Goal: Transaction & Acquisition: Purchase product/service

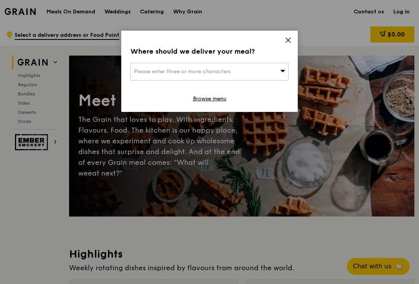
click at [234, 71] on div "Please enter three or more characters" at bounding box center [209, 72] width 158 height 18
type input "533855"
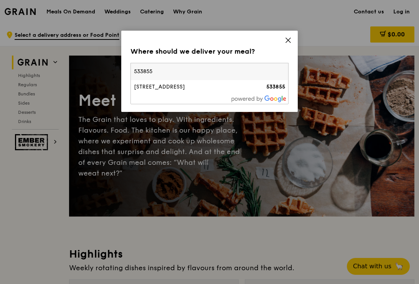
click at [218, 91] on div "[STREET_ADDRESS]" at bounding box center [191, 87] width 114 height 8
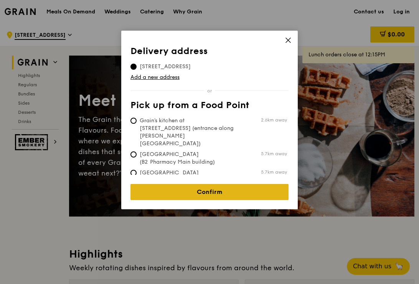
click at [187, 188] on link "Confirm" at bounding box center [209, 192] width 158 height 16
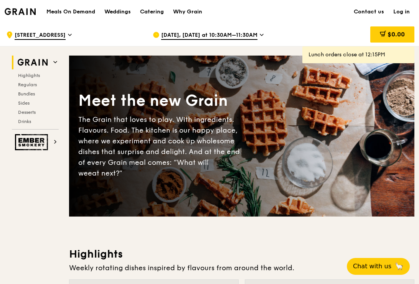
click at [188, 127] on div "The Grain that loves to play. With ingredients. Flavours. Food. The kitchen is …" at bounding box center [159, 146] width 163 height 64
click at [260, 34] on icon at bounding box center [262, 34] width 4 height 7
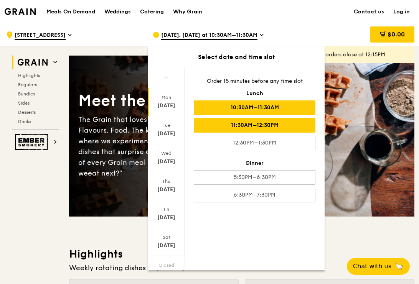
click at [251, 131] on div "11:30AM–12:30PM" at bounding box center [255, 125] width 122 height 15
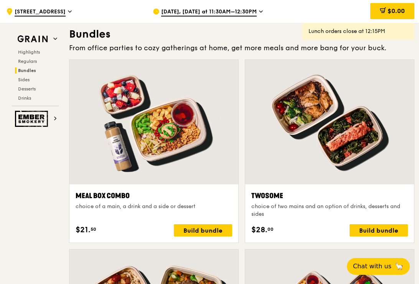
scroll to position [1106, 0]
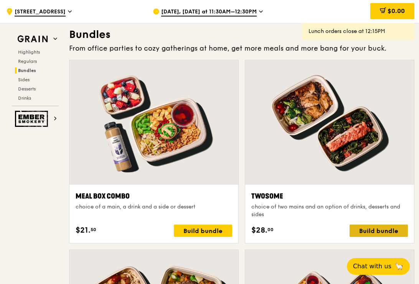
click at [366, 231] on div "Build bundle" at bounding box center [378, 231] width 58 height 12
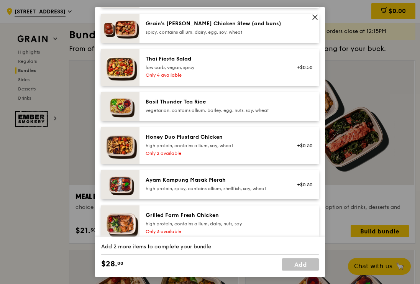
scroll to position [103, 0]
click at [236, 183] on div "Ayam Kampung Masak Merah" at bounding box center [215, 181] width 138 height 8
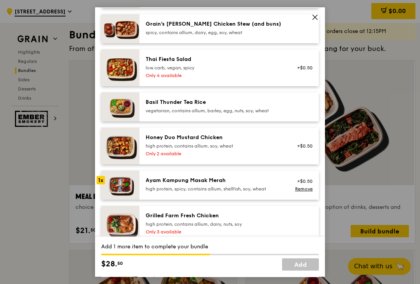
click at [236, 183] on div "Ayam Kampung Masak Merah" at bounding box center [215, 181] width 138 height 8
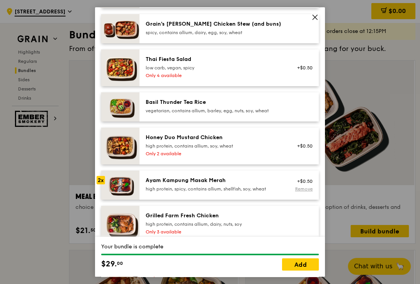
click at [299, 188] on link "Remove" at bounding box center [304, 188] width 18 height 5
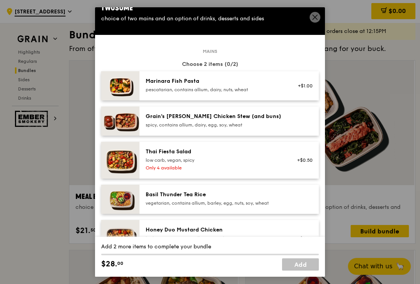
scroll to position [9, 0]
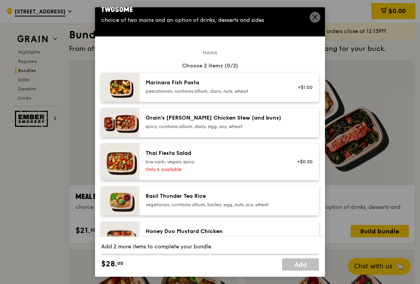
click at [269, 129] on div "spicy, contains allium, dairy, egg, soy, wheat" at bounding box center [215, 127] width 138 height 6
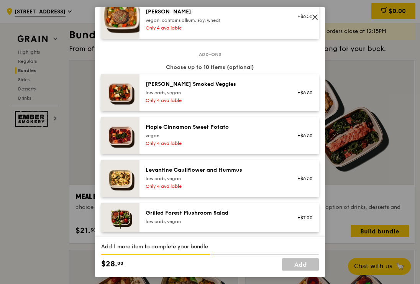
scroll to position [435, 0]
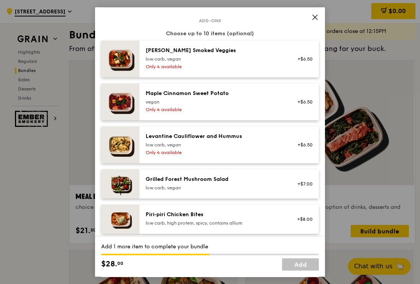
click at [241, 140] on div "Levantine Cauliflower and Hummus low carb, vegan" at bounding box center [215, 140] width 138 height 15
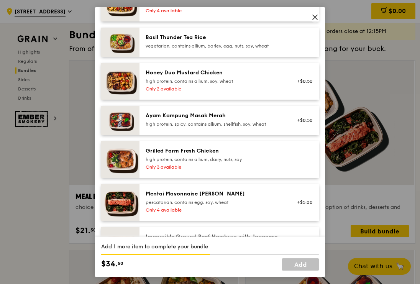
scroll to position [166, 0]
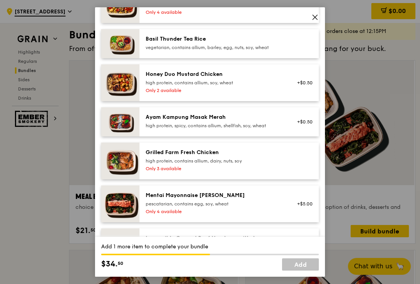
click at [209, 159] on div "high protein, contains allium, dairy, nuts, soy" at bounding box center [215, 161] width 138 height 6
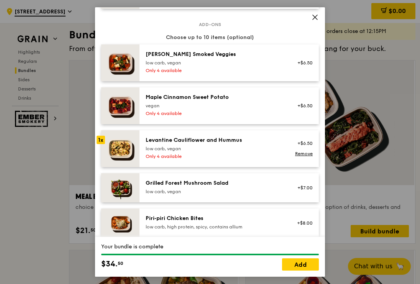
scroll to position [430, 0]
click at [239, 74] on div "[PERSON_NAME] Smoked Veggies low carb, vegan Only 4 available" at bounding box center [214, 63] width 147 height 25
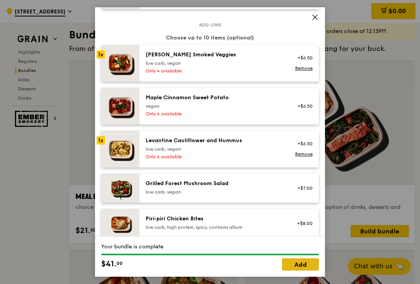
click at [290, 264] on link "Add" at bounding box center [300, 265] width 37 height 12
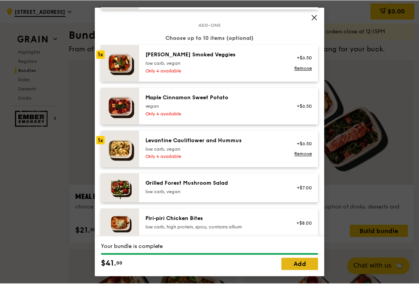
scroll to position [1106, 0]
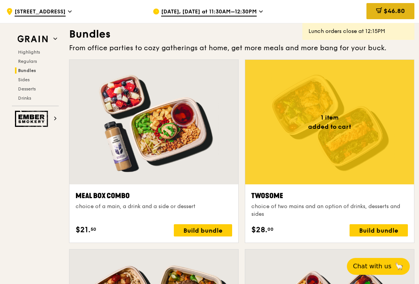
click at [384, 12] on span "$46.80" at bounding box center [394, 10] width 21 height 7
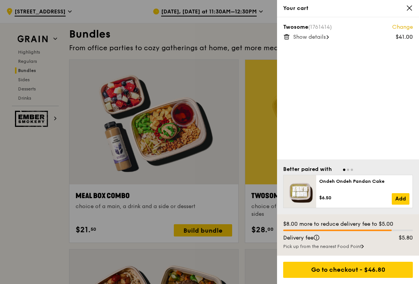
click at [325, 37] on span "Show details" at bounding box center [309, 37] width 33 height 7
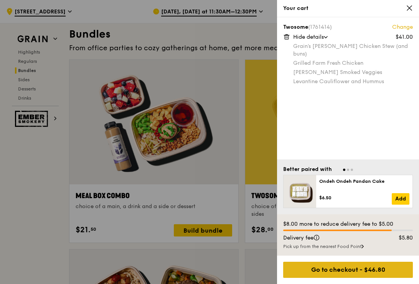
click at [341, 272] on div "Go to checkout - $46.80" at bounding box center [348, 270] width 130 height 16
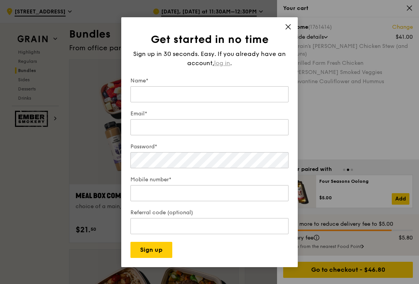
click at [225, 60] on span "log in" at bounding box center [222, 63] width 16 height 9
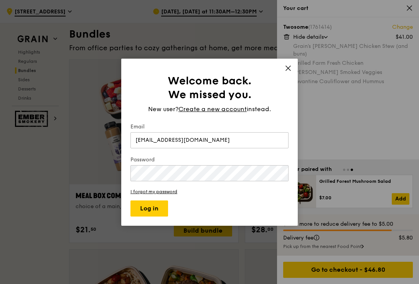
type input "[EMAIL_ADDRESS][DOMAIN_NAME]"
click at [130, 201] on button "Log in" at bounding box center [149, 209] width 38 height 16
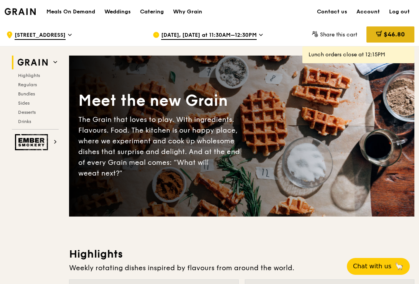
click at [398, 34] on span "$46.80" at bounding box center [394, 34] width 21 height 7
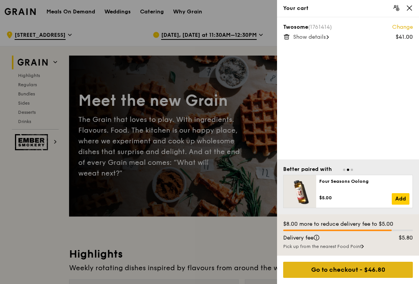
click at [347, 270] on div "Go to checkout - $46.80" at bounding box center [348, 270] width 130 height 16
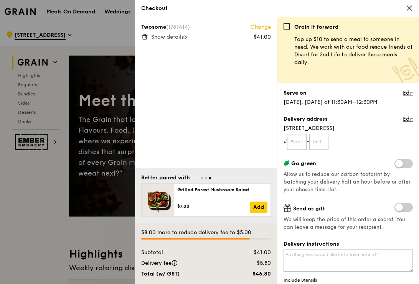
click at [293, 140] on input "text" at bounding box center [297, 142] width 20 height 16
type input "03"
click at [317, 142] on input "text" at bounding box center [319, 142] width 20 height 16
type input "13"
click at [358, 137] on form "# 03 - 13" at bounding box center [347, 142] width 129 height 16
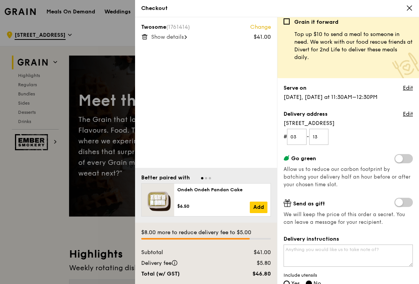
scroll to position [9, 0]
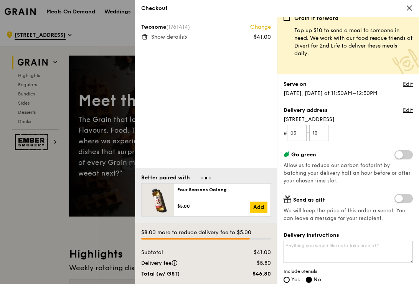
click at [401, 154] on span at bounding box center [403, 154] width 18 height 9
click at [396, 156] on input "checkbox" at bounding box center [396, 156] width 0 height 0
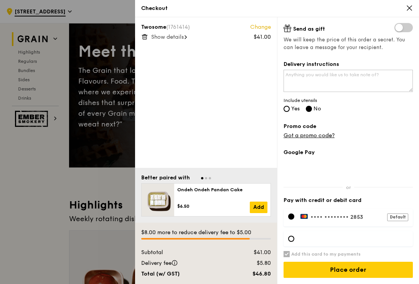
scroll to position [52, 0]
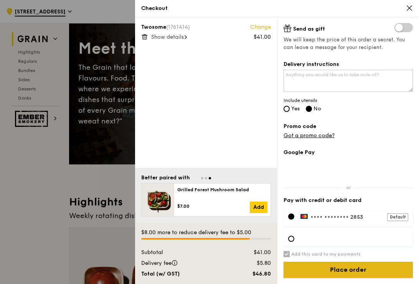
click at [344, 271] on input "Place order" at bounding box center [347, 270] width 129 height 16
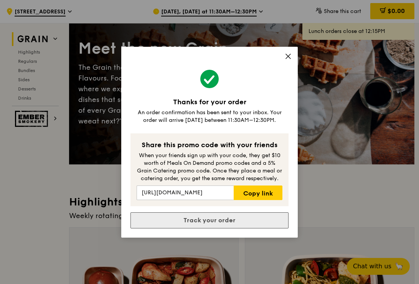
click at [275, 222] on link "Track your order" at bounding box center [209, 221] width 158 height 16
